Goal: Task Accomplishment & Management: Manage account settings

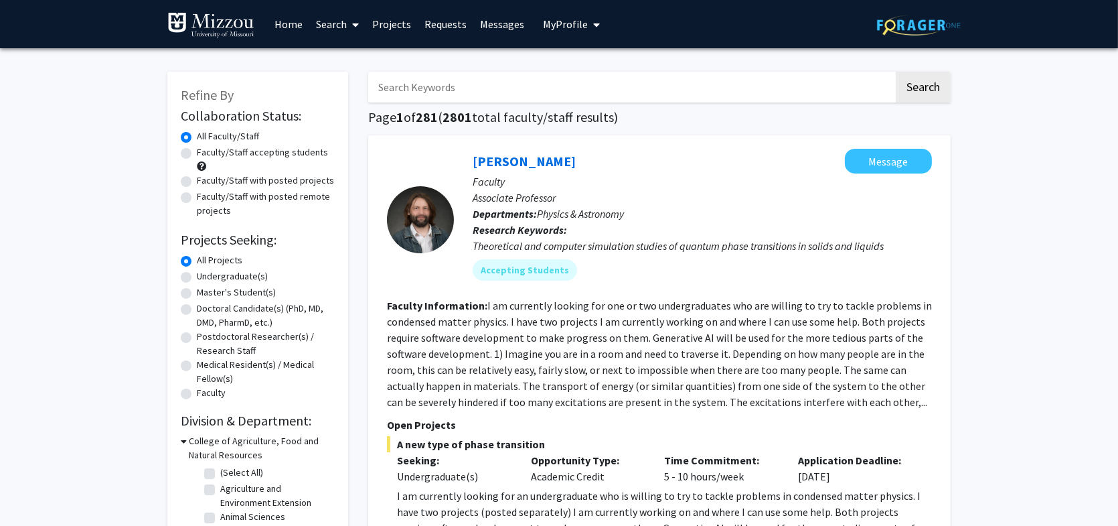
click at [567, 24] on span "My Profile" at bounding box center [565, 23] width 45 height 13
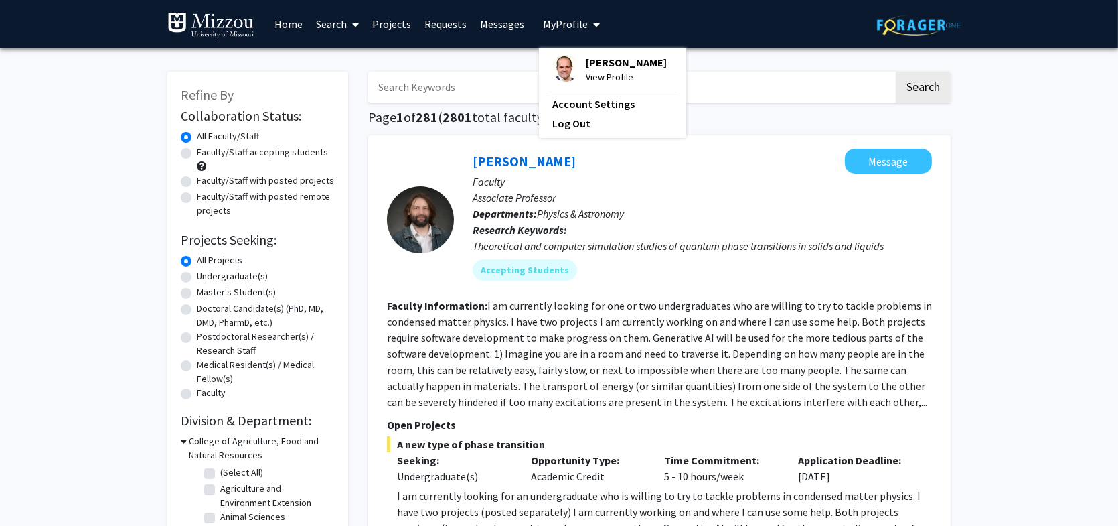
click at [599, 76] on span "View Profile" at bounding box center [626, 77] width 81 height 15
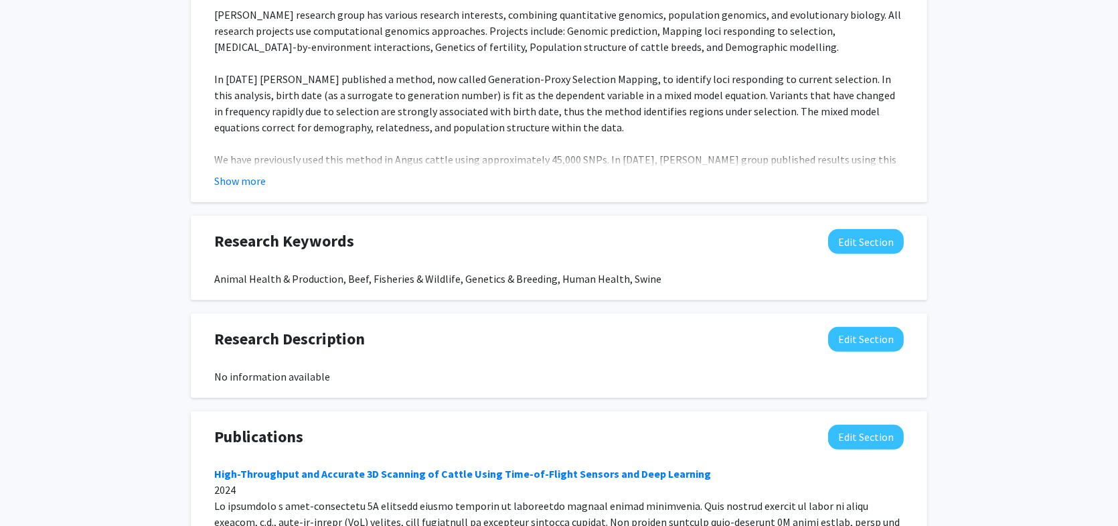
scroll to position [670, 0]
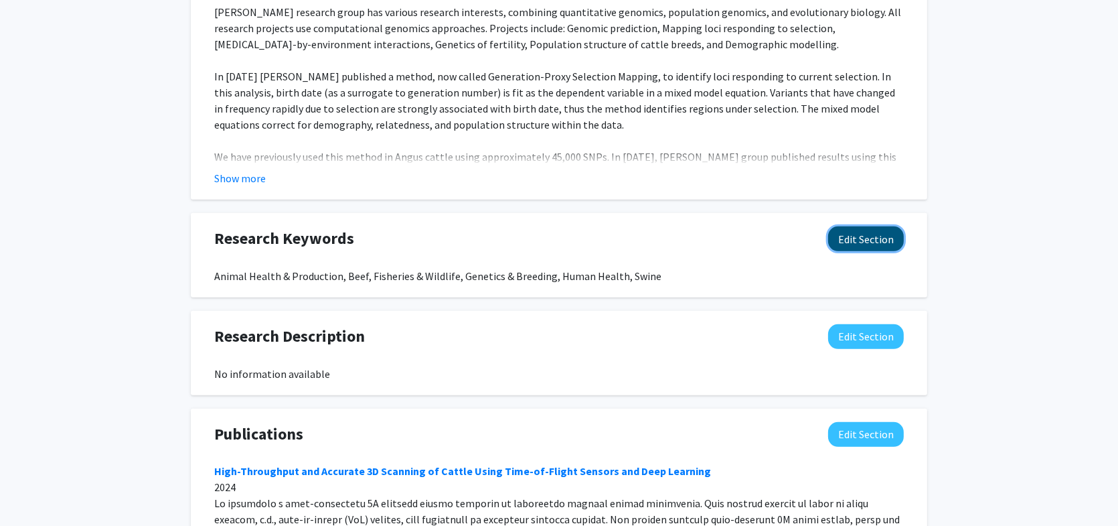
click at [869, 242] on button "Edit Section" at bounding box center [866, 238] width 76 height 25
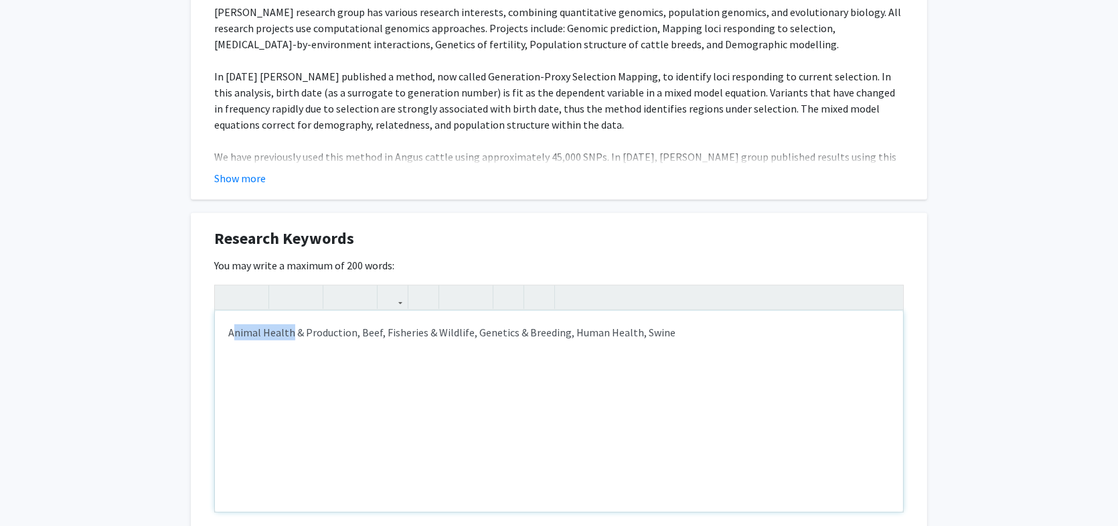
drag, startPoint x: 232, startPoint y: 332, endPoint x: 290, endPoint y: 330, distance: 58.3
click at [290, 330] on div "Animal Health & Production, Beef, Fisheries & Wildlife, Genetics & Breeding, Hu…" at bounding box center [559, 411] width 689 height 201
drag, startPoint x: 228, startPoint y: 330, endPoint x: 351, endPoint y: 332, distance: 123.3
click at [351, 332] on div "Animal Health & Production, Beef, Fisheries & Wildlife, Genetics & Breeding, Hu…" at bounding box center [559, 411] width 689 height 201
click at [563, 333] on div "Genetics, Genomics, Evolution, Population Genetics, Quantitative Genetics, Beef…" at bounding box center [559, 411] width 689 height 201
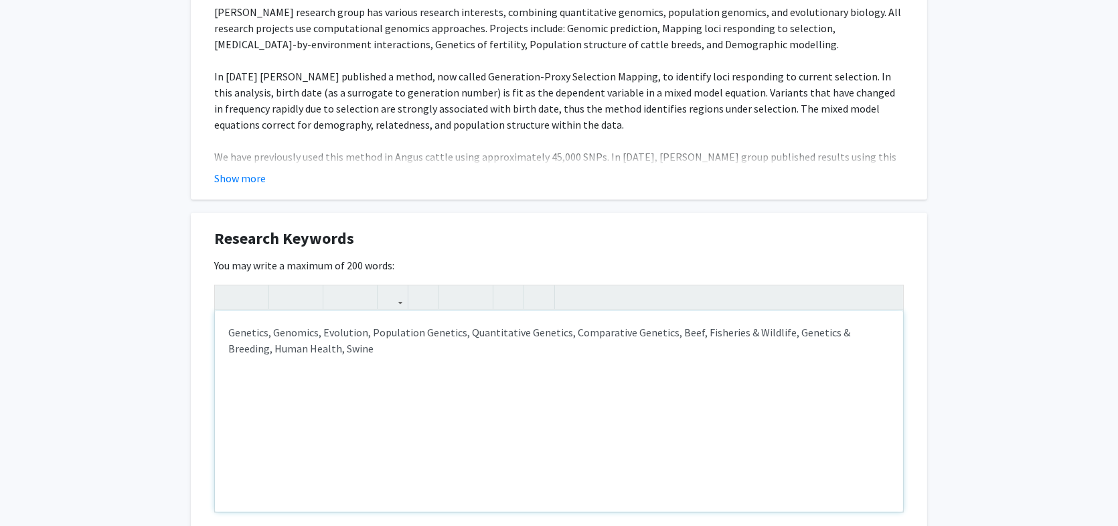
click at [343, 350] on div "Genetics, Genomics, Evolution, Population Genetics, Quantitative Genetics, Comp…" at bounding box center [559, 411] width 689 height 201
click at [330, 349] on p "Genetics, Genomics, Evolution, Population Genetics, Quantitative Genetics, Comp…" at bounding box center [559, 340] width 662 height 32
drag, startPoint x: 231, startPoint y: 388, endPoint x: 305, endPoint y: 416, distance: 78.6
click at [305, 416] on div "Genetics, Genomics, Evolution, Population Genetics, Quantitative Genetics, Comp…" at bounding box center [559, 411] width 689 height 201
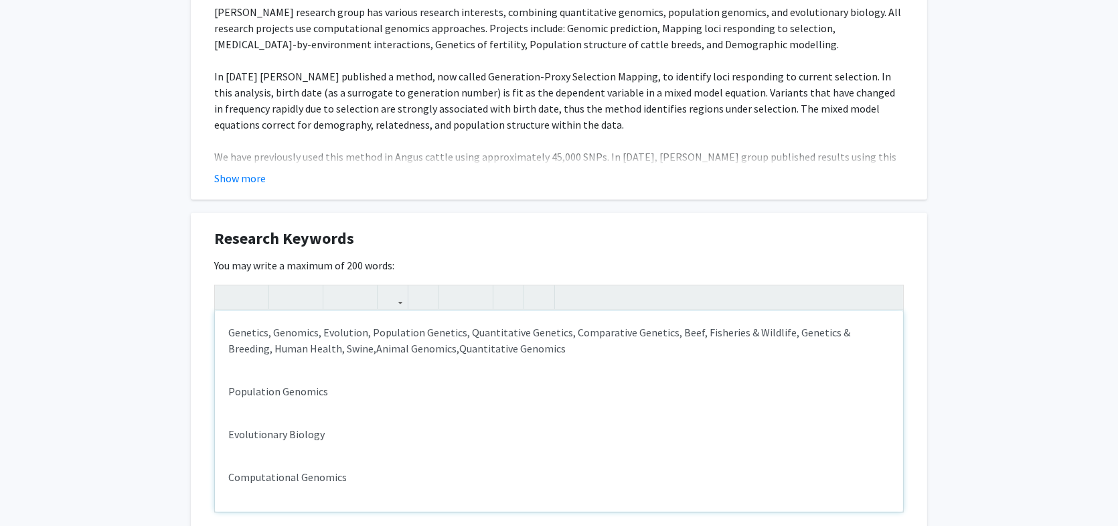
click at [229, 364] on div "Genetics, Genomics, Evolution, Population Genetics, Quantitative Genetics, Comp…" at bounding box center [559, 411] width 689 height 201
drag, startPoint x: 518, startPoint y: 348, endPoint x: 227, endPoint y: 388, distance: 293.4
click at [227, 388] on div "Genetics, Genomics, Evolution, Population Genetics, Quantitative Genetics, Comp…" at bounding box center [559, 411] width 689 height 201
drag, startPoint x: 616, startPoint y: 346, endPoint x: 628, endPoint y: 350, distance: 12.7
click at [614, 345] on p "Genetics, Genomics, Evolution, Population Genetics, Quantitative Genetics, Comp…" at bounding box center [559, 340] width 662 height 32
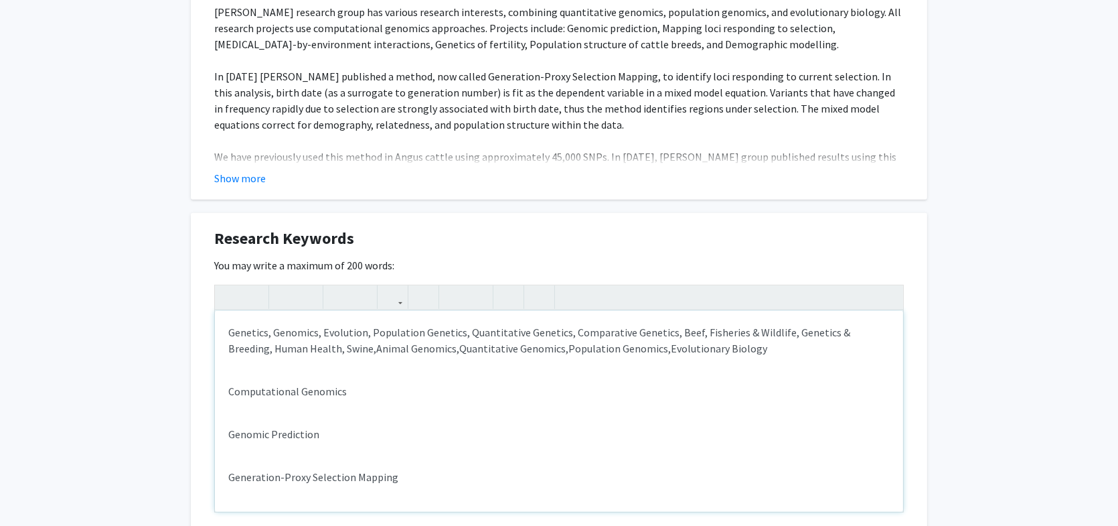
click at [712, 344] on span "Evolutionary Biology" at bounding box center [719, 348] width 96 height 13
click at [833, 346] on p "Genetics, Genomics, Evolution, Population Genetics, Quantitative Genetics, Comp…" at bounding box center [559, 340] width 662 height 32
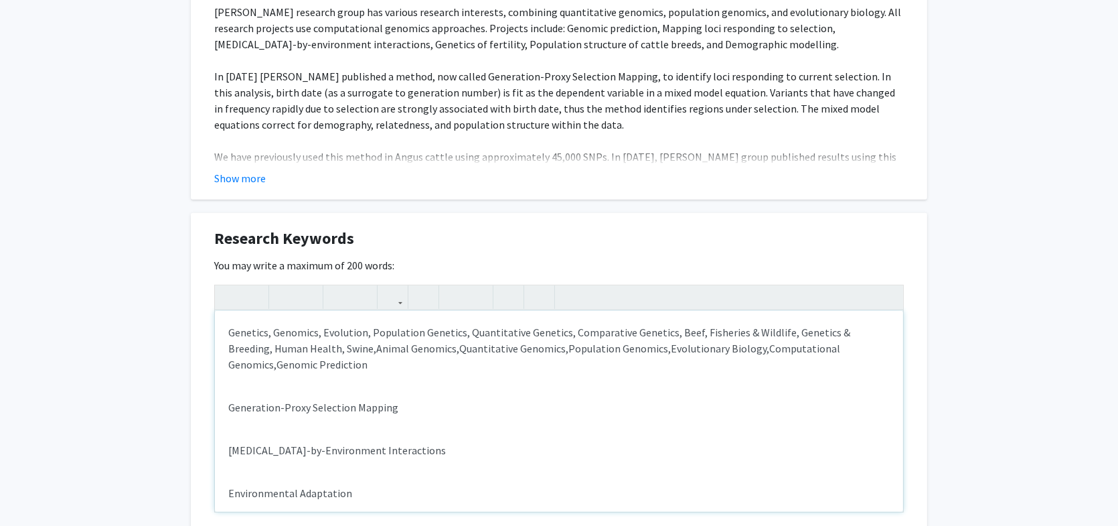
drag, startPoint x: 228, startPoint y: 404, endPoint x: 398, endPoint y: 438, distance: 173.5
click at [398, 438] on div "Genetics, Genomics, Evolution, Population Genetics, Quantitative Genetics, Comp…" at bounding box center [559, 411] width 689 height 201
click at [232, 298] on icon "button" at bounding box center [229, 297] width 11 height 22
click at [277, 367] on span "Genomic Prediction" at bounding box center [322, 364] width 91 height 13
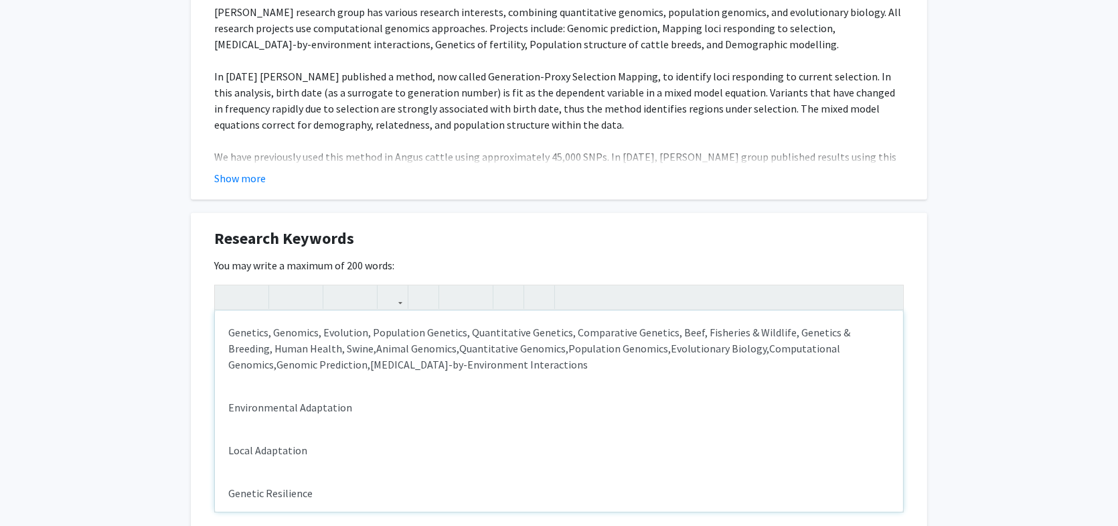
click at [456, 360] on p "Genetics, Genomics, Evolution, Population Genetics, Quantitative Genetics, Comp…" at bounding box center [559, 348] width 662 height 48
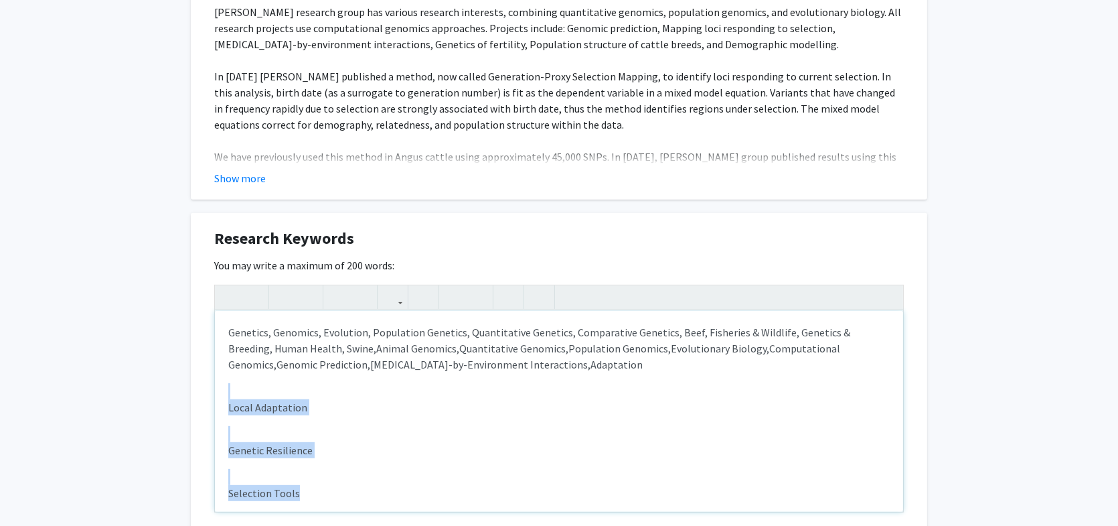
drag, startPoint x: 508, startPoint y: 366, endPoint x: 362, endPoint y: 490, distance: 190.6
click at [362, 490] on div "Genetics, Genomics, Evolution, Population Genetics, Quantitative Genetics, Comp…" at bounding box center [559, 411] width 689 height 201
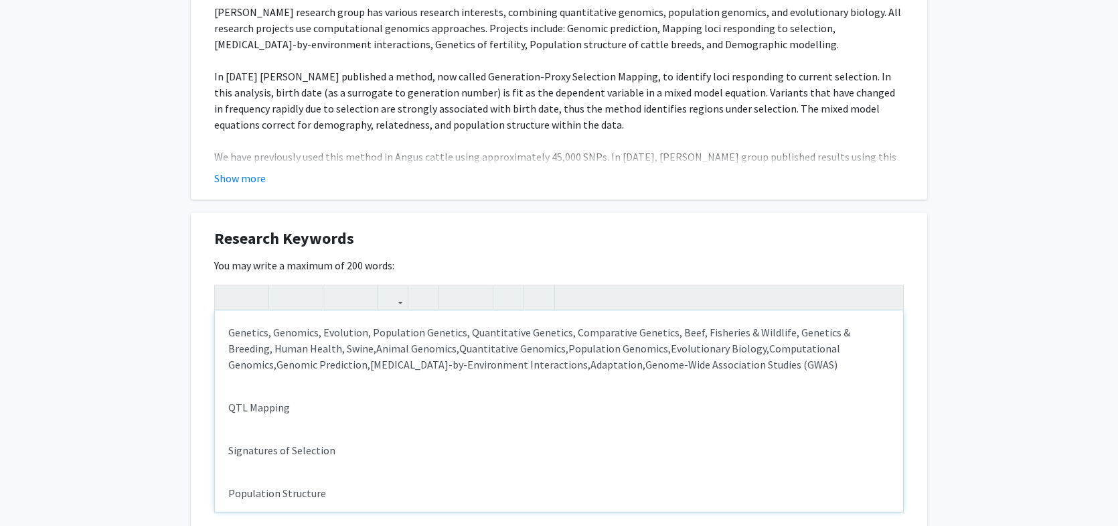
click at [703, 363] on p "Genetics, Genomics, Evolution, Population Genetics, Quantitative Genetics, Comp…" at bounding box center [559, 348] width 662 height 48
drag, startPoint x: 244, startPoint y: 410, endPoint x: 337, endPoint y: 492, distance: 124.3
click at [337, 492] on div "Genetics, Genomics, Evolution, Population Genetics, Quantitative Genetics, Comp…" at bounding box center [559, 411] width 689 height 201
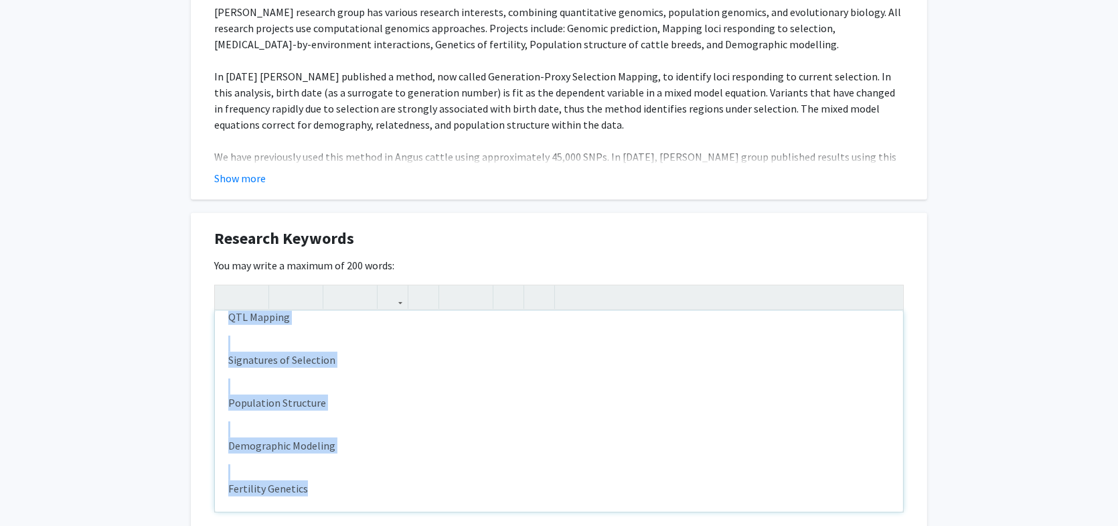
scroll to position [0, 0]
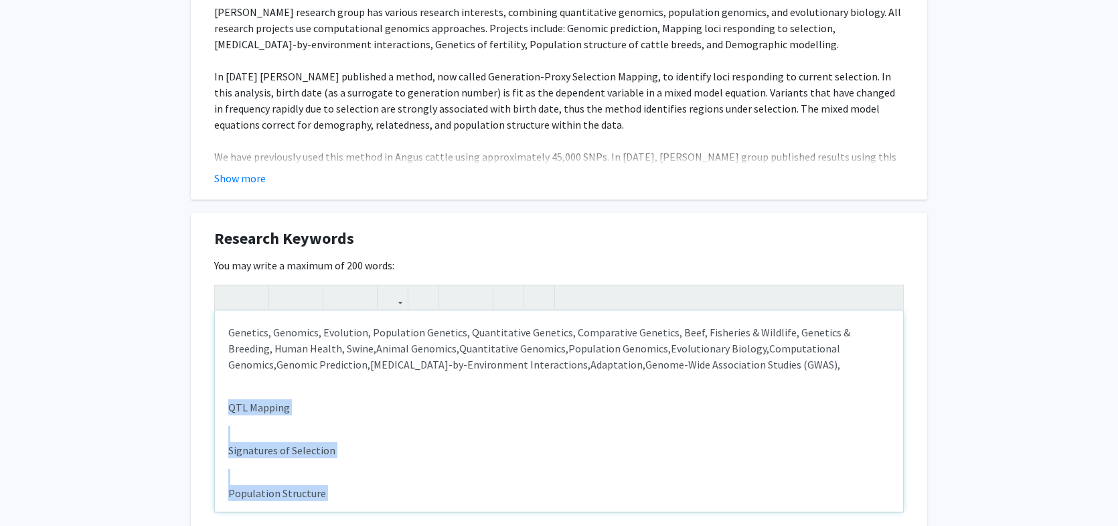
drag, startPoint x: 305, startPoint y: 401, endPoint x: 209, endPoint y: 400, distance: 96.4
click at [216, 402] on div "Genetics, Genomics, Evolution, Population Genetics, Quantitative Genetics, Comp…" at bounding box center [559, 411] width 689 height 201
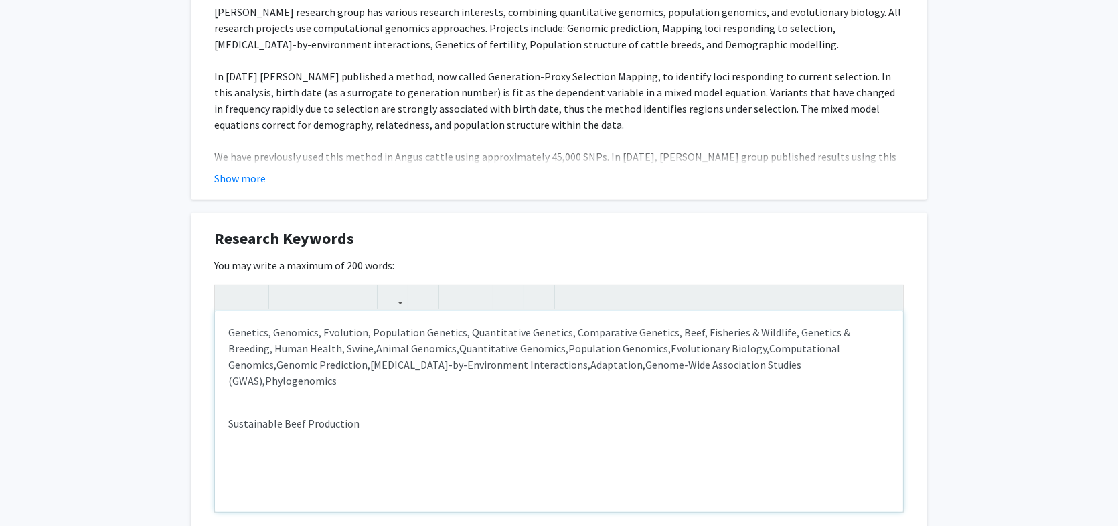
click at [777, 364] on p "Genetics, Genomics, Evolution, Population Genetics, Quantitative Genetics, Comp…" at bounding box center [559, 356] width 662 height 64
type textarea "<p>Genetics, Genomics, Evolution, Population Genetics, Quantitative Genetics, C…"
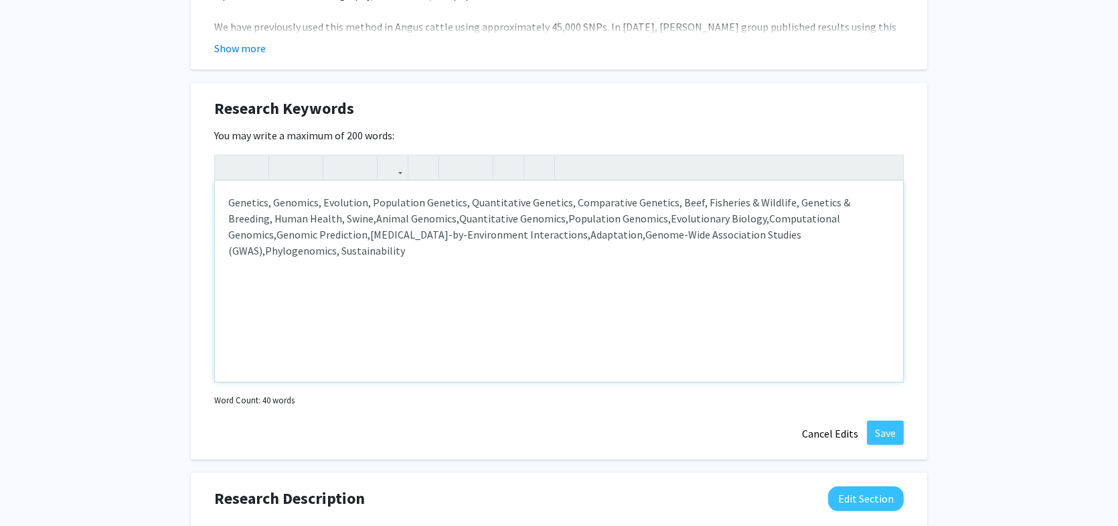
scroll to position [871, 0]
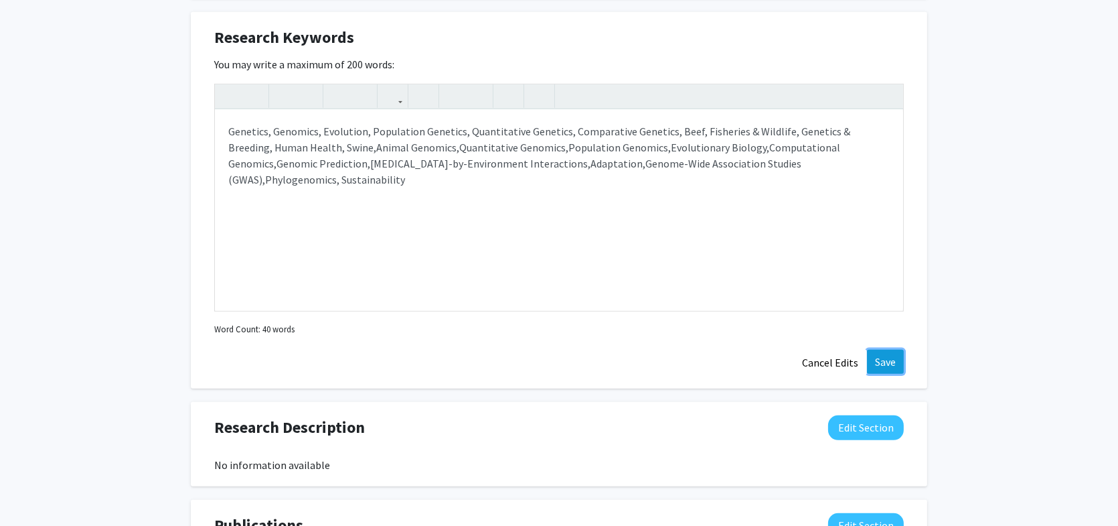
click at [882, 359] on button "Save" at bounding box center [885, 362] width 37 height 24
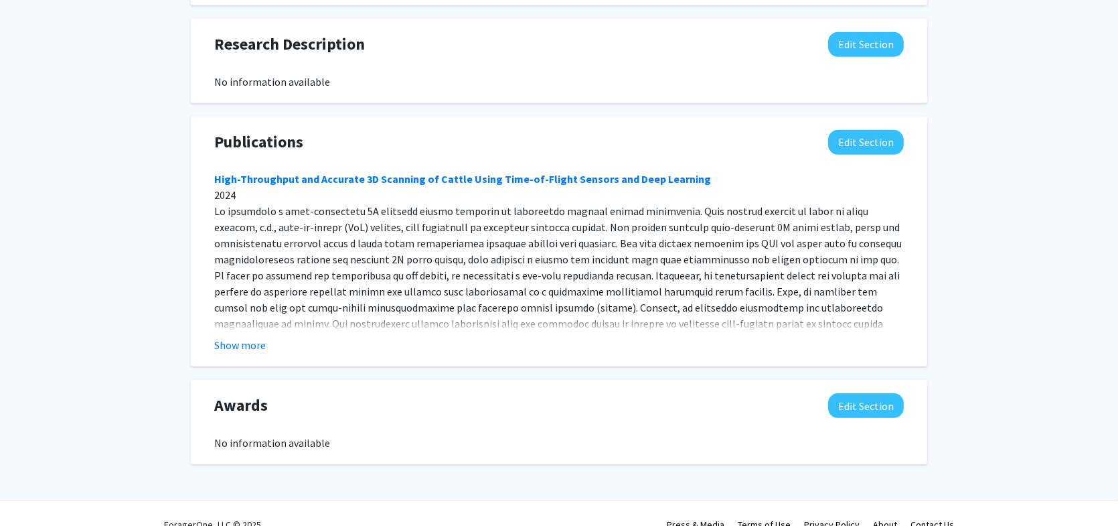
scroll to position [1025, 0]
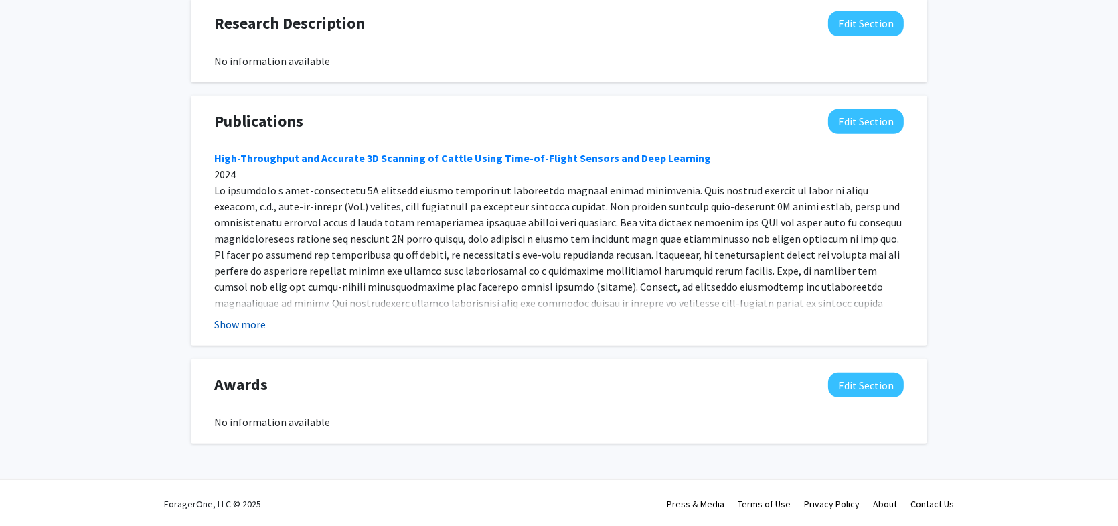
click at [253, 322] on button "Show more" at bounding box center [240, 324] width 52 height 16
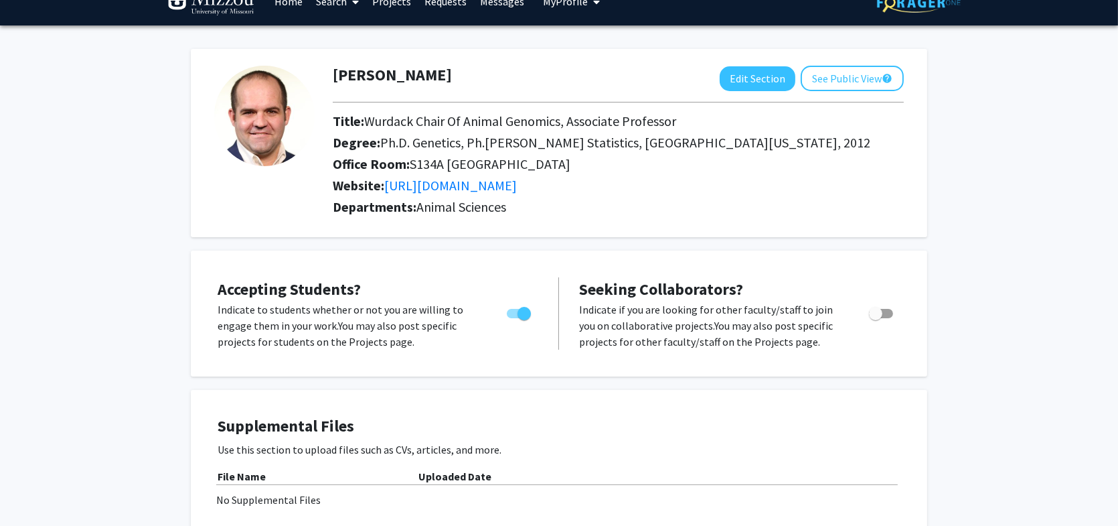
scroll to position [0, 0]
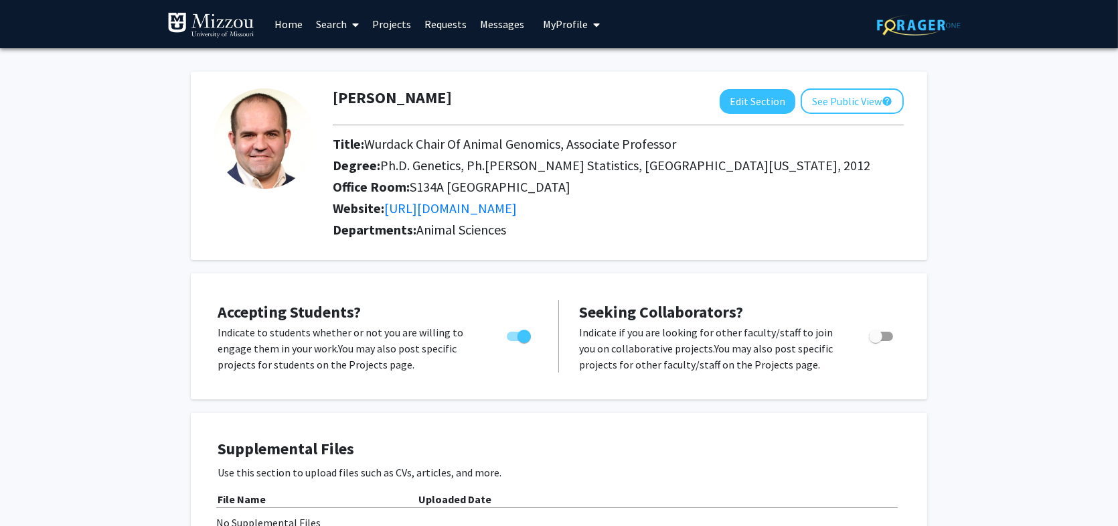
click at [885, 332] on span "Toggle" at bounding box center [881, 336] width 24 height 9
click at [876, 341] on input "Toggle" at bounding box center [875, 341] width 1 height 1
checkbox input "true"
click at [846, 98] on button "See Public View help" at bounding box center [852, 100] width 103 height 25
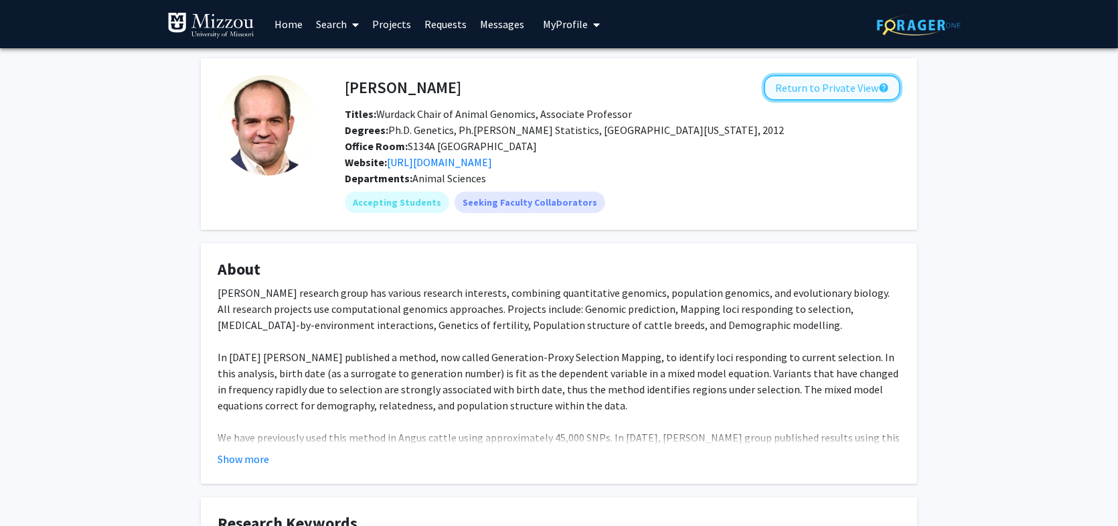
click at [842, 84] on button "Return to Private View help" at bounding box center [832, 87] width 137 height 25
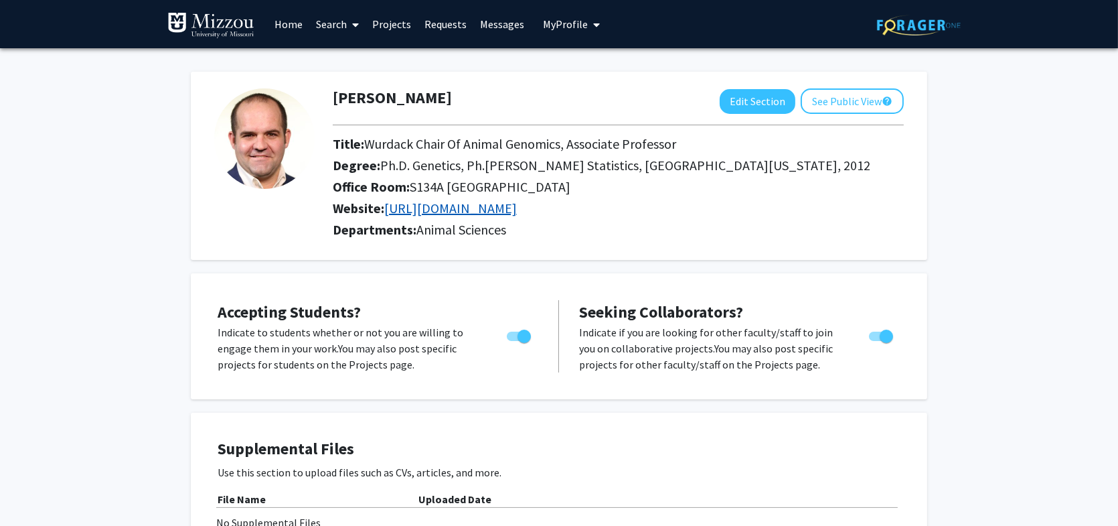
click at [517, 207] on link "[URL][DOMAIN_NAME]" at bounding box center [450, 208] width 133 height 17
